Goal: Information Seeking & Learning: Check status

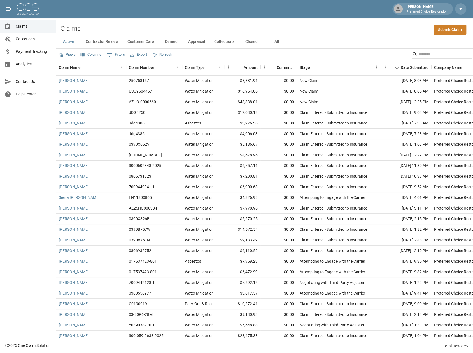
click at [44, 53] on span "Payment Tracking" at bounding box center [34, 52] width 36 height 6
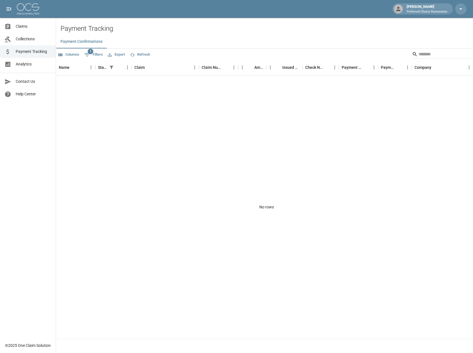
click at [29, 40] on span "Collections" at bounding box center [34, 39] width 36 height 6
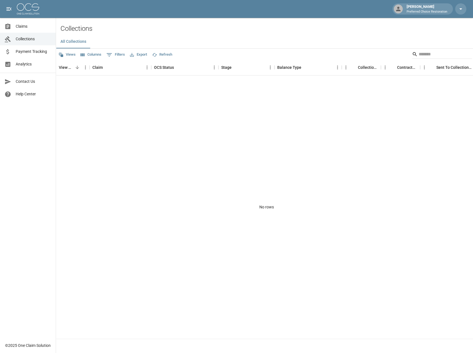
click at [26, 27] on span "Claims" at bounding box center [34, 27] width 36 height 6
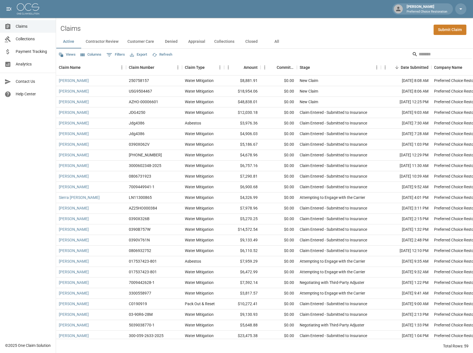
scroll to position [28, 0]
click at [275, 42] on button "All" at bounding box center [276, 41] width 25 height 13
click at [77, 81] on link "[PERSON_NAME]" at bounding box center [74, 81] width 30 height 6
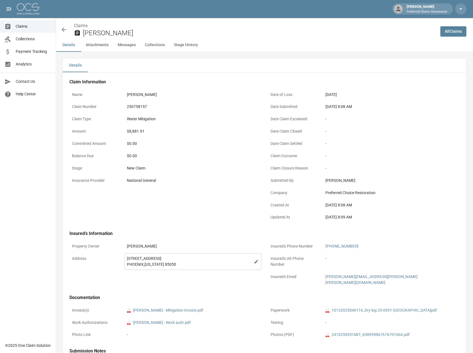
scroll to position [28, 0]
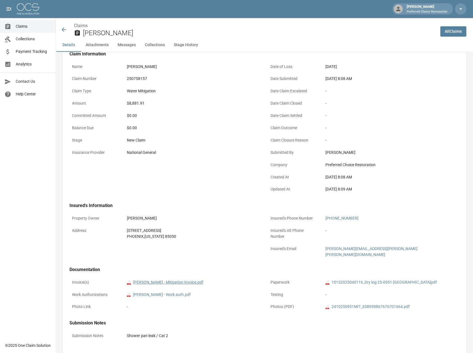
click at [174, 280] on link "pdf Jennifer Jost - Mitigation invoice.pdf" at bounding box center [165, 283] width 76 height 6
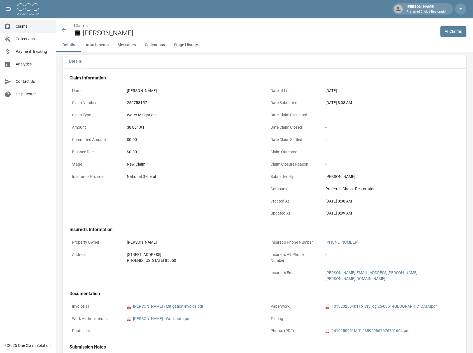
scroll to position [0, 0]
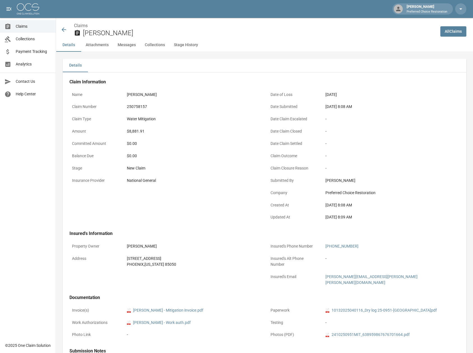
click at [63, 29] on icon at bounding box center [64, 29] width 4 height 4
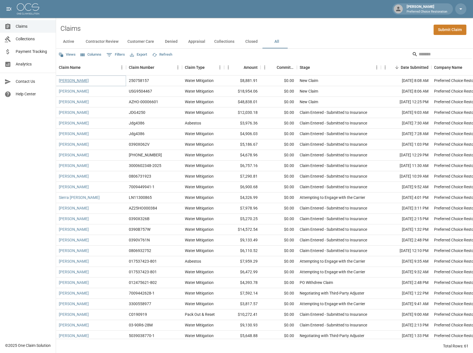
click at [78, 82] on link "[PERSON_NAME]" at bounding box center [74, 81] width 30 height 6
